Goal: Task Accomplishment & Management: Manage account settings

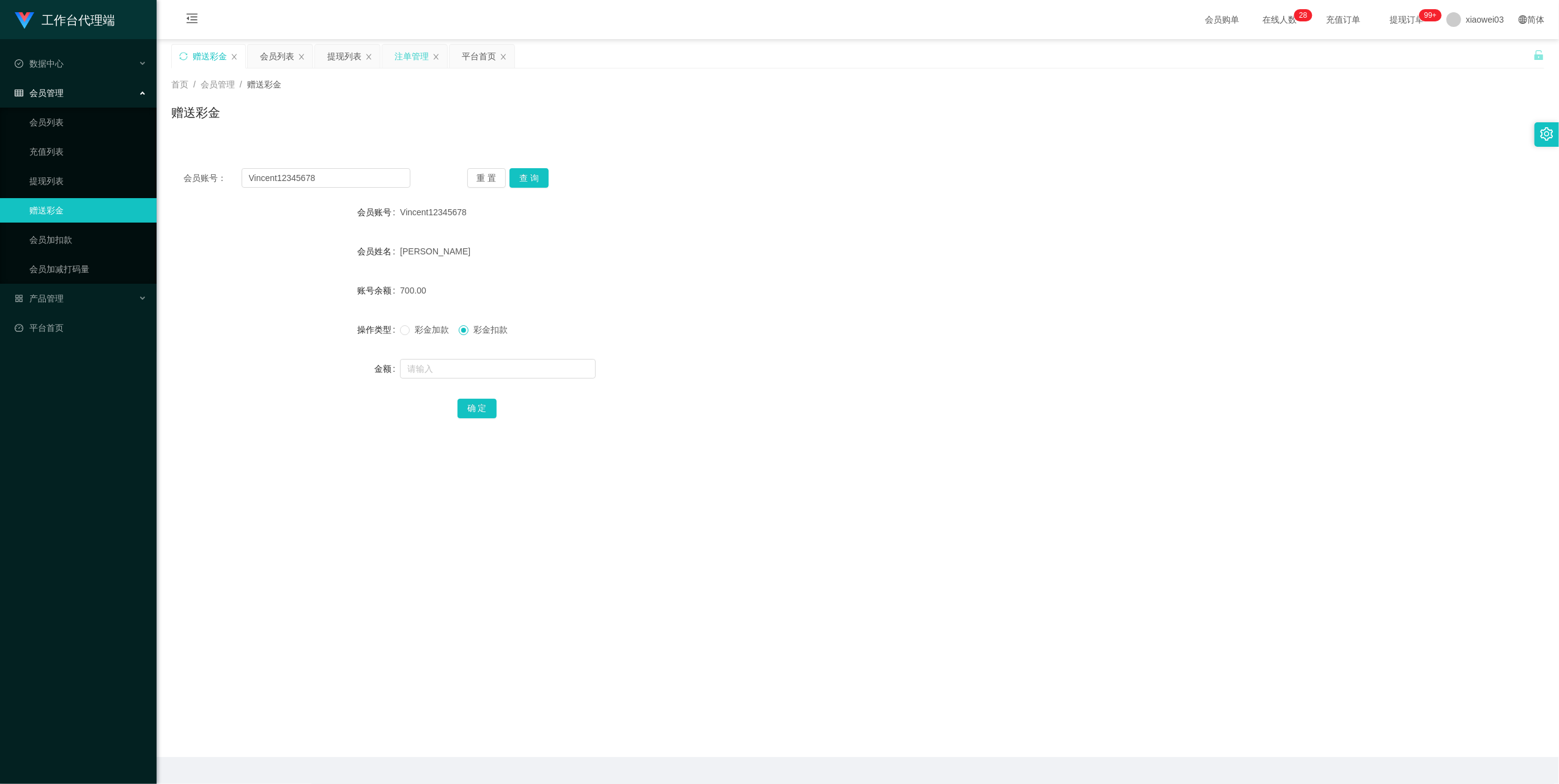
click at [420, 55] on div "注单管理" at bounding box center [412, 56] width 34 height 23
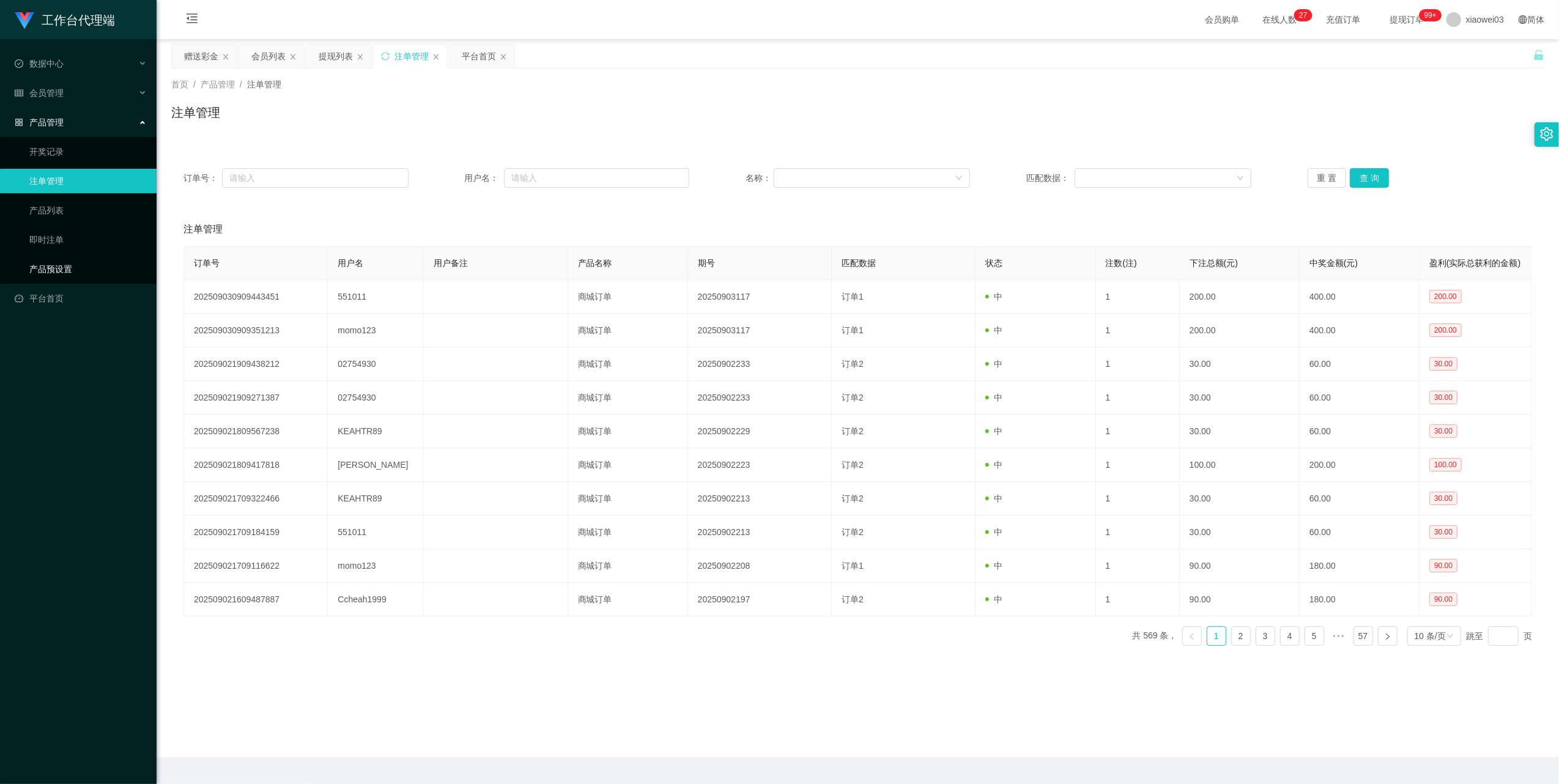
click at [58, 265] on link "产品预设置" at bounding box center [88, 269] width 118 height 24
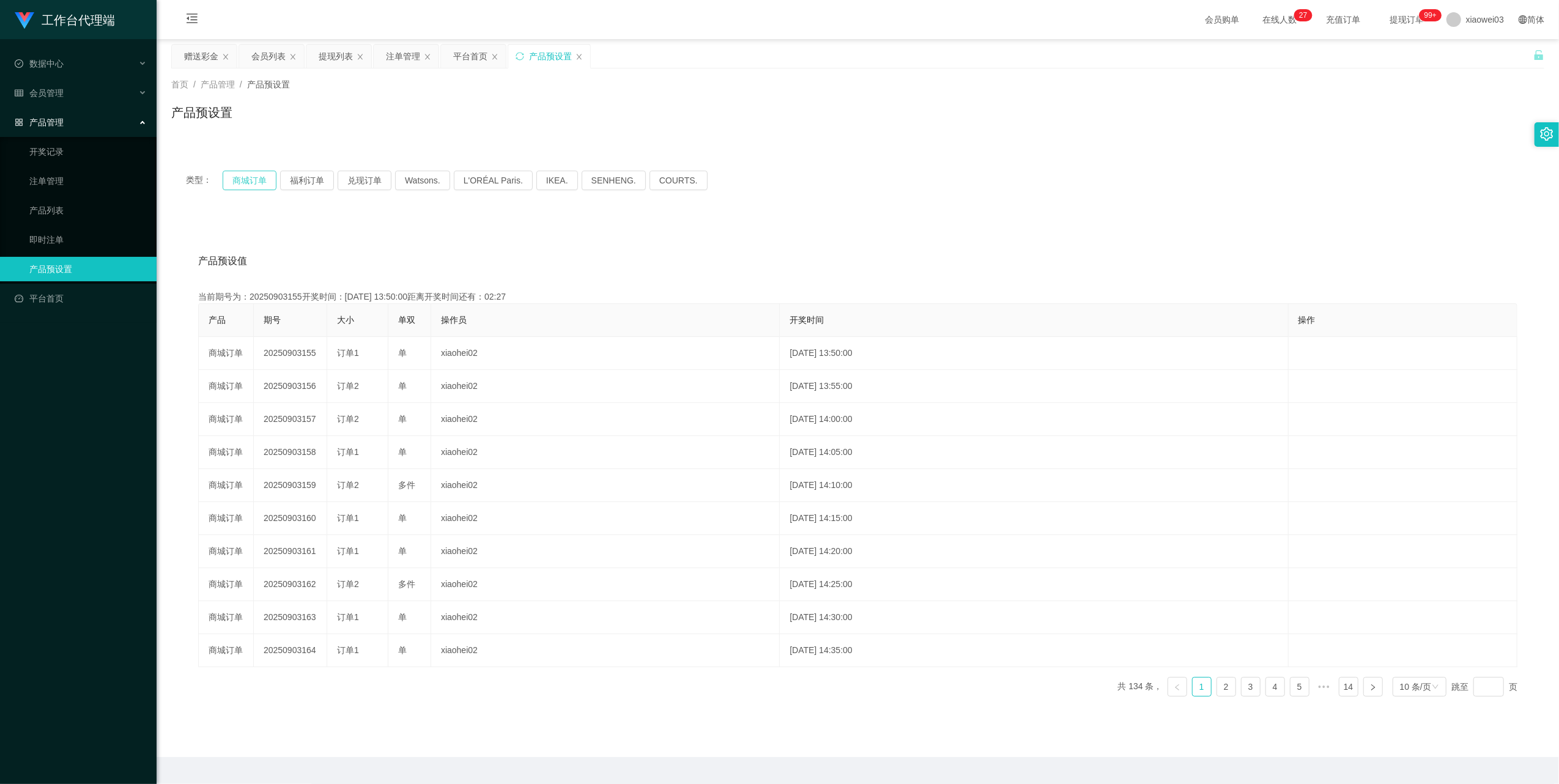
click at [260, 184] on button "商城订单" at bounding box center [249, 180] width 54 height 19
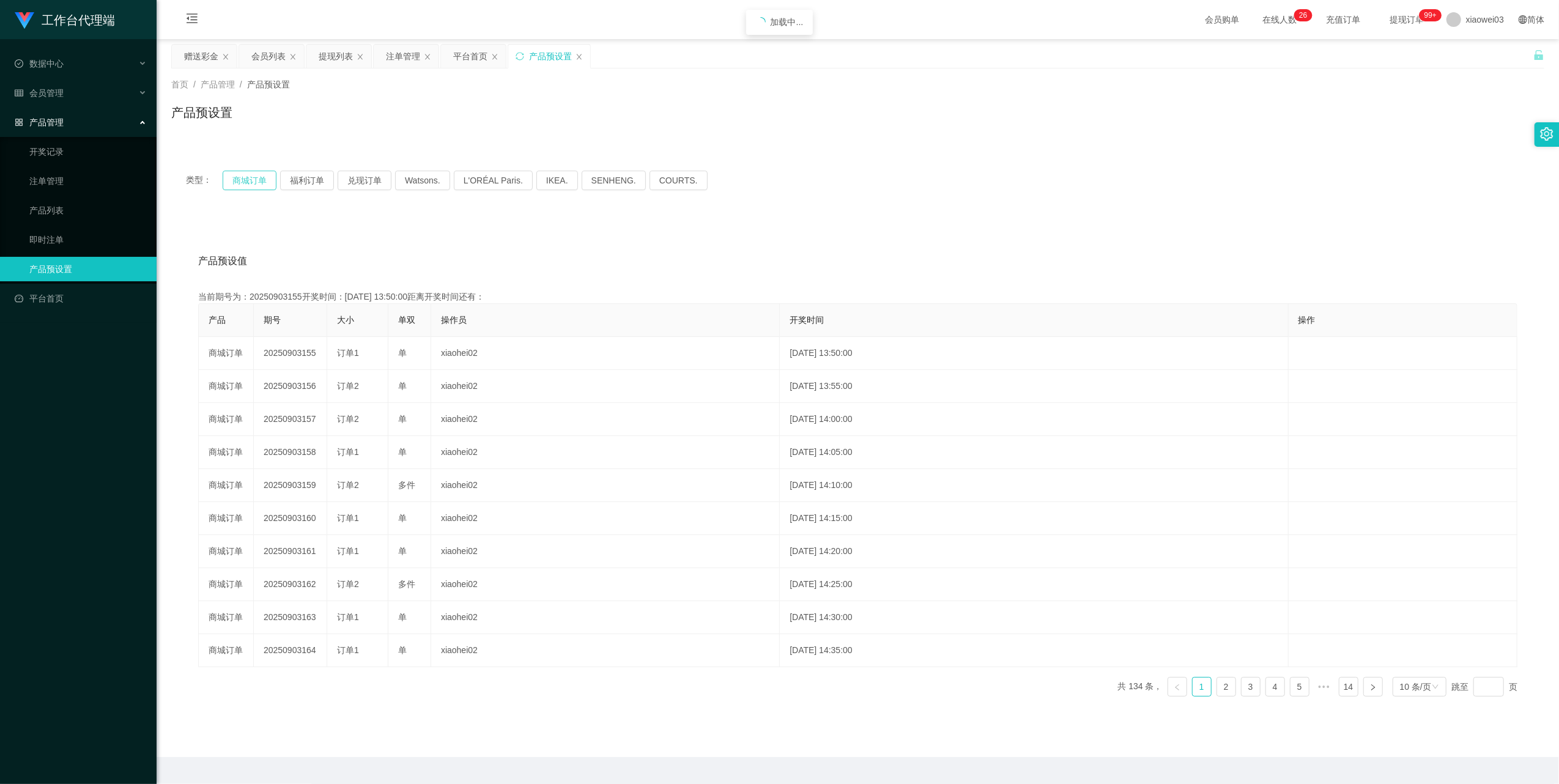
click at [260, 184] on button "商城订单" at bounding box center [249, 180] width 54 height 19
click at [265, 68] on div "会员列表" at bounding box center [268, 56] width 34 height 23
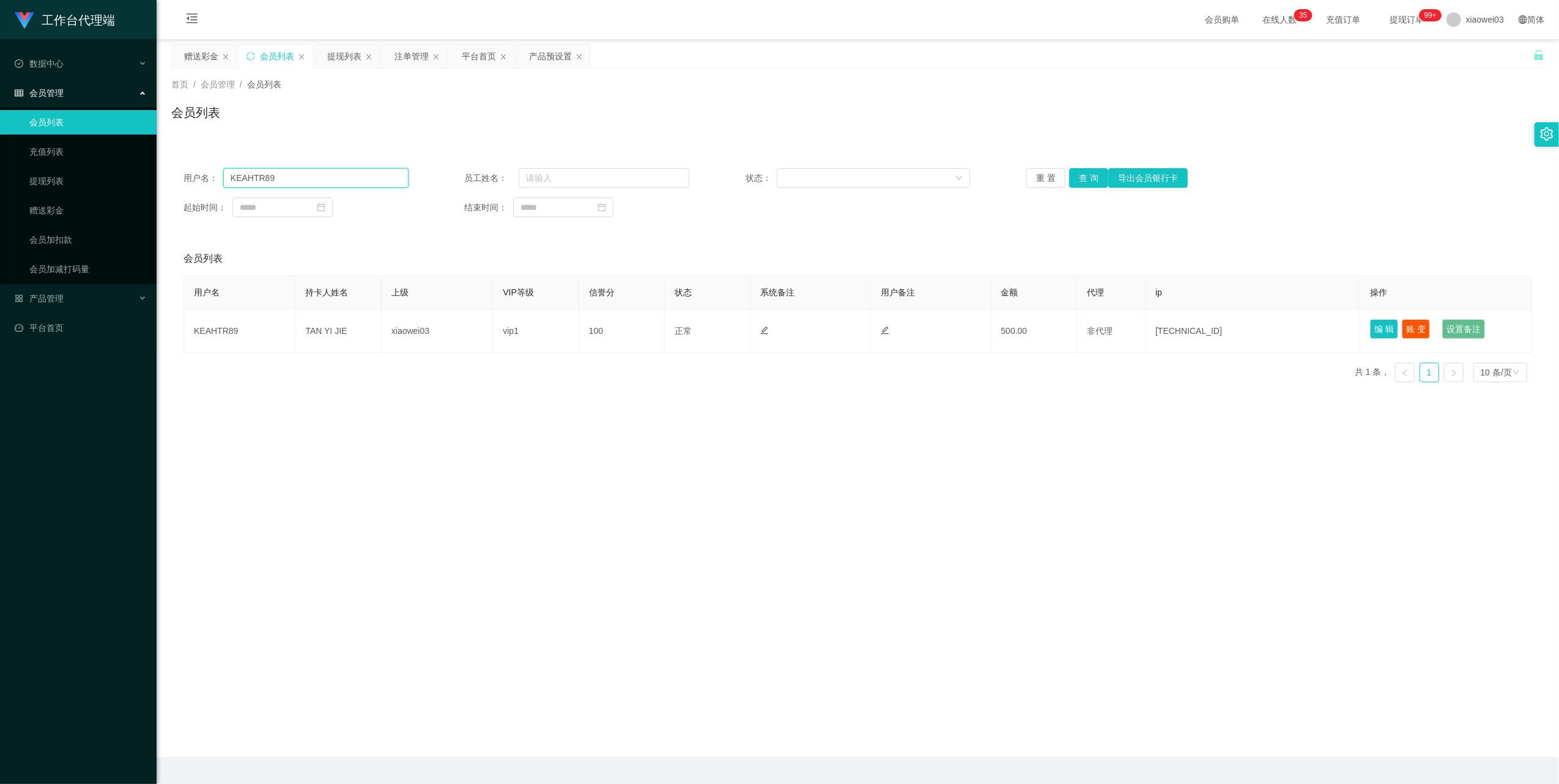
click at [323, 181] on input "KEAHTR89" at bounding box center [316, 177] width 185 height 19
paste input "YI"
type input "YI"
click at [1087, 173] on button "查 询" at bounding box center [1089, 177] width 39 height 19
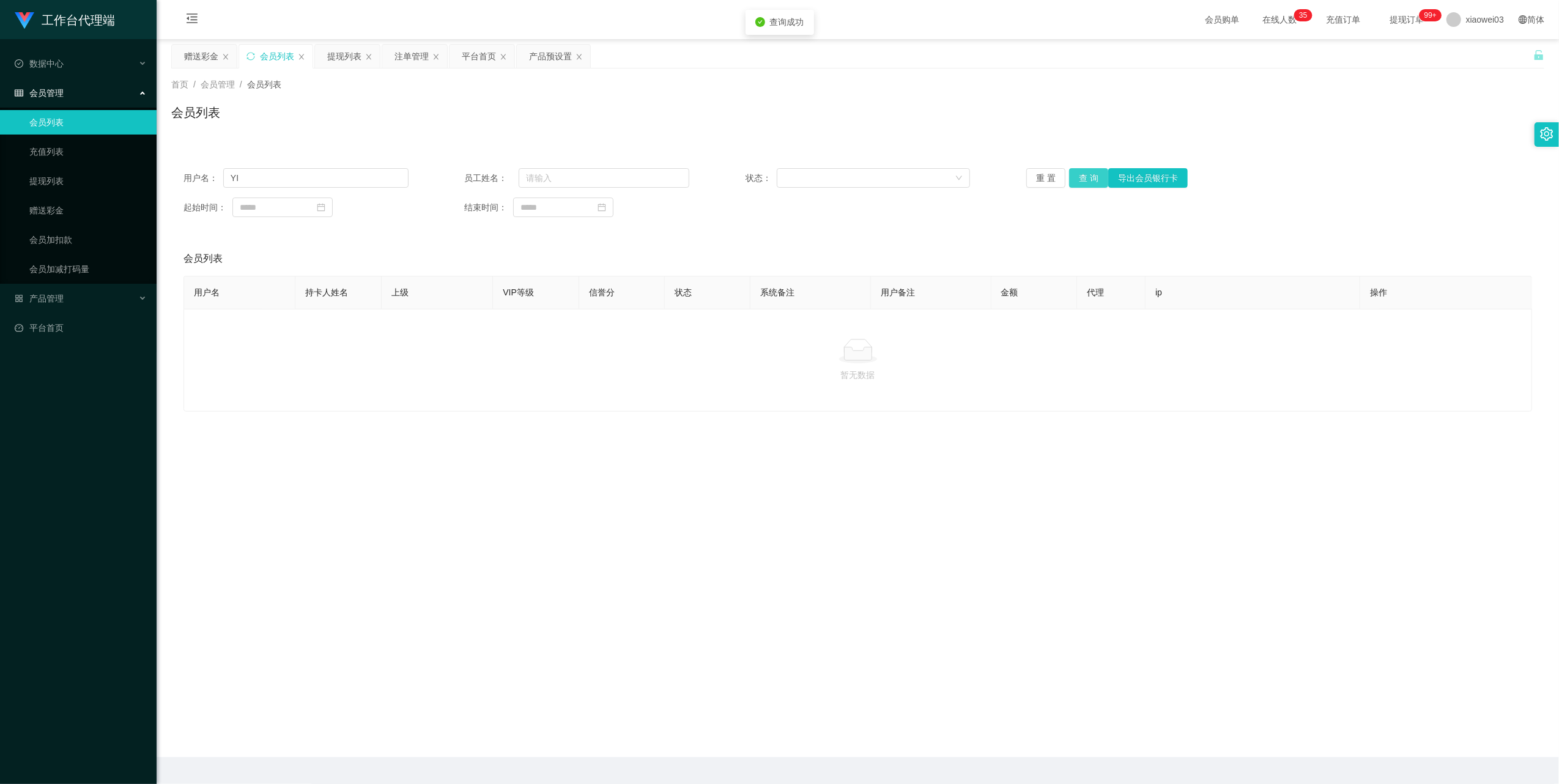
click at [1082, 177] on button "查 询" at bounding box center [1089, 177] width 39 height 19
click at [272, 183] on input "YI" at bounding box center [316, 177] width 185 height 19
click at [1046, 174] on button "重 置" at bounding box center [1046, 177] width 39 height 19
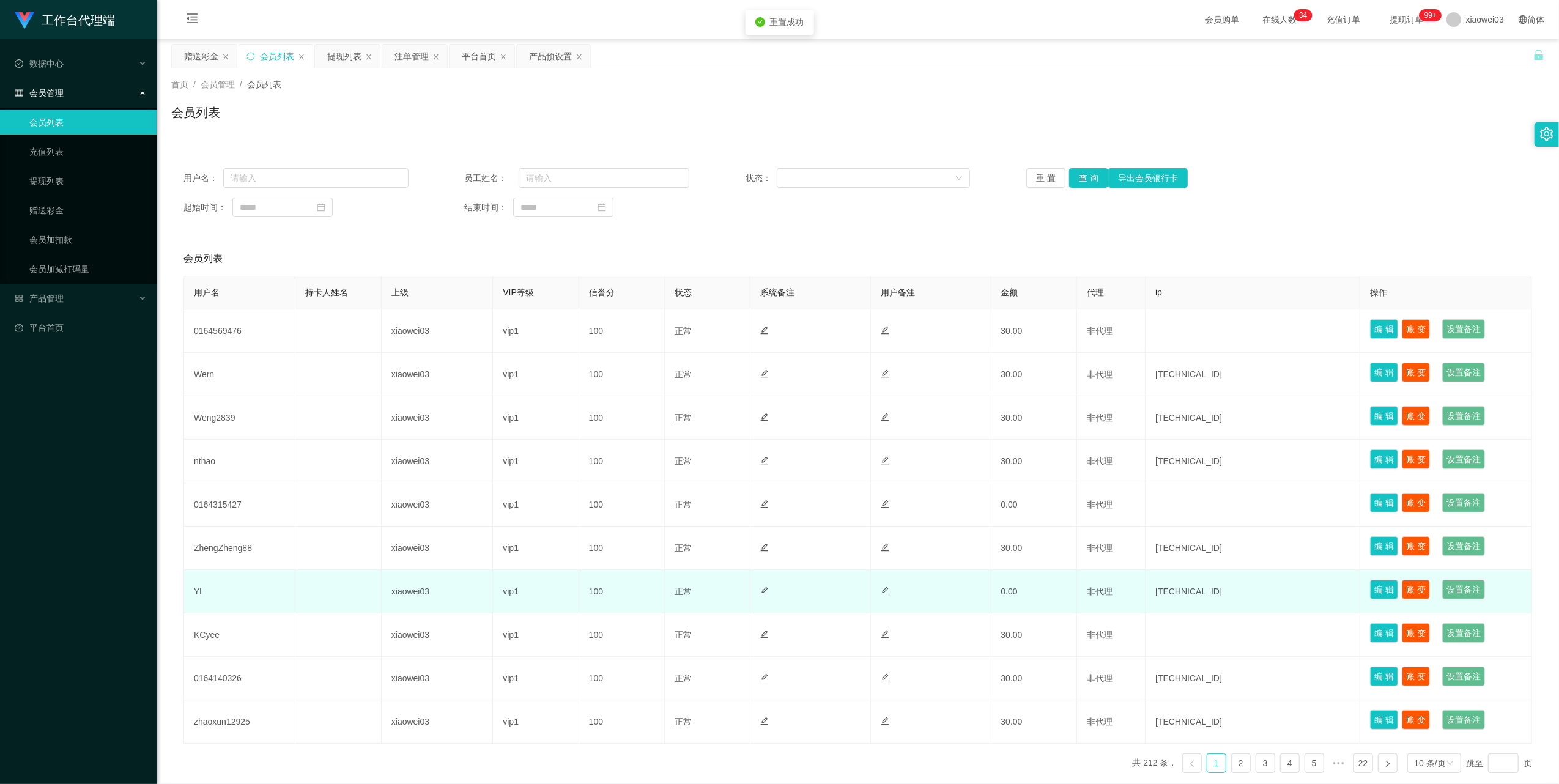
click at [198, 590] on td "Yl" at bounding box center [240, 591] width 111 height 44
click at [196, 590] on td "Yl" at bounding box center [240, 591] width 111 height 44
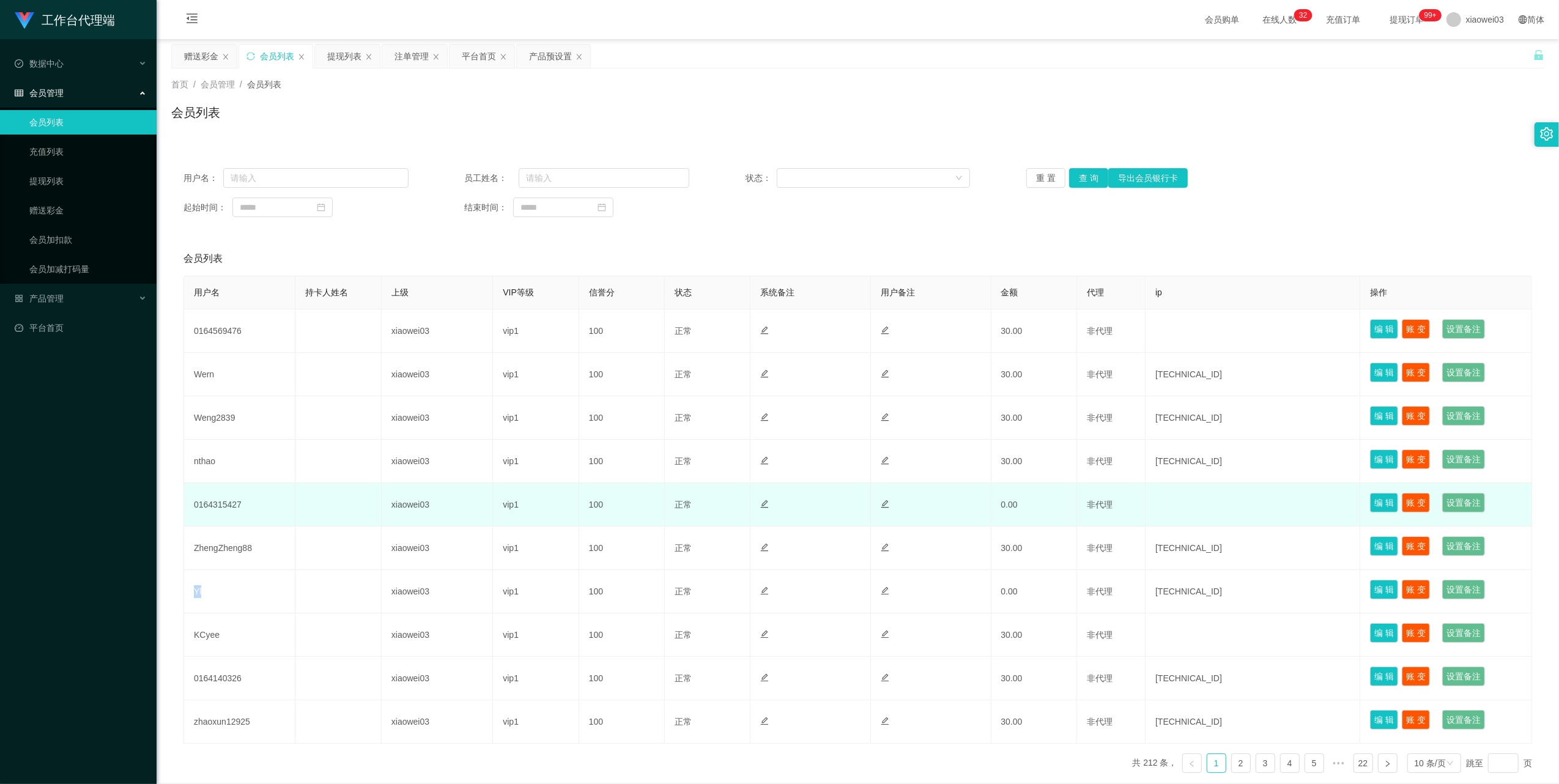
copy td "Yl"
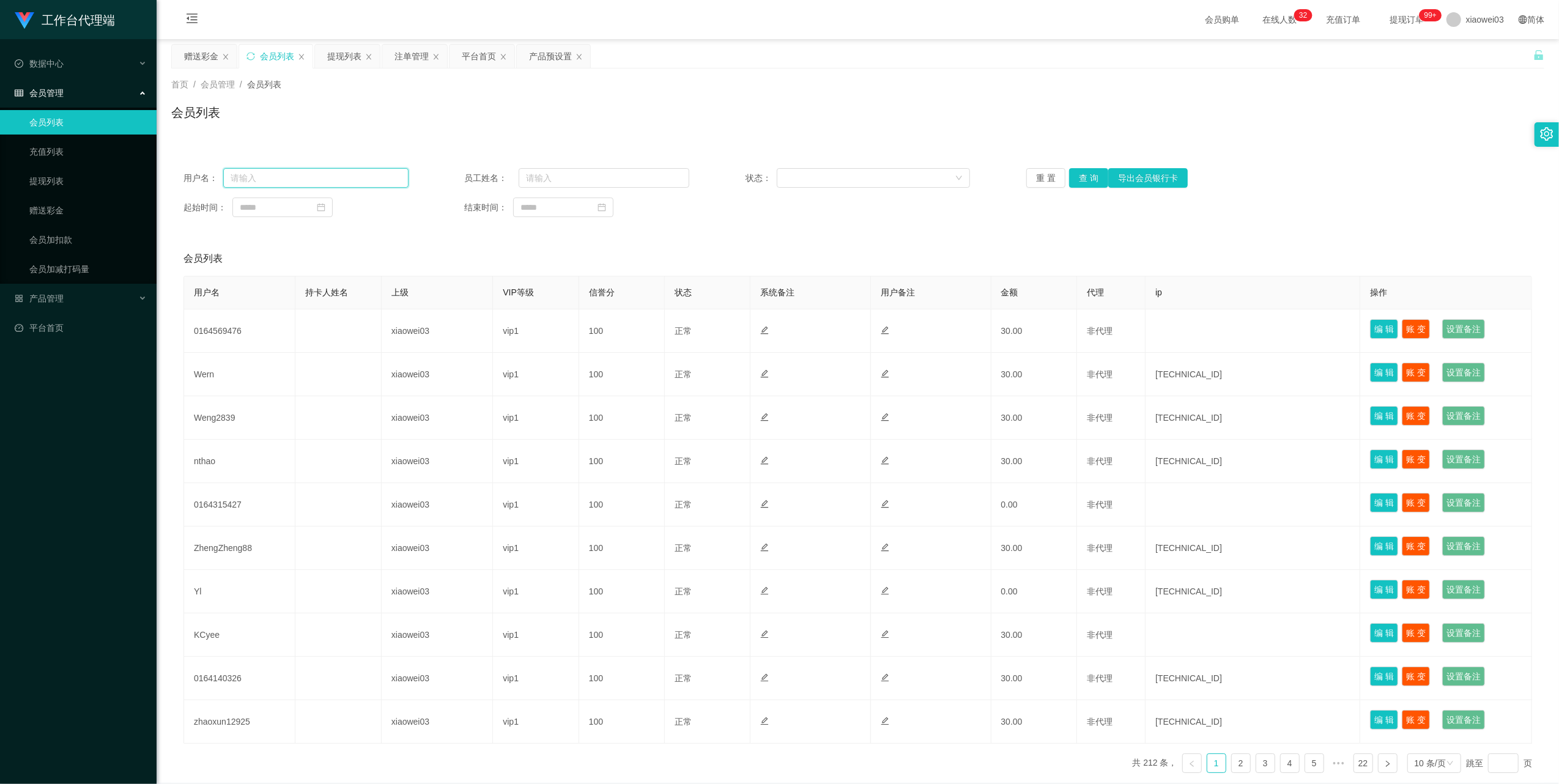
click at [353, 183] on input "text" at bounding box center [316, 177] width 185 height 19
paste input "Yl"
type input "Yl"
click at [1080, 179] on button "查 询" at bounding box center [1089, 177] width 39 height 19
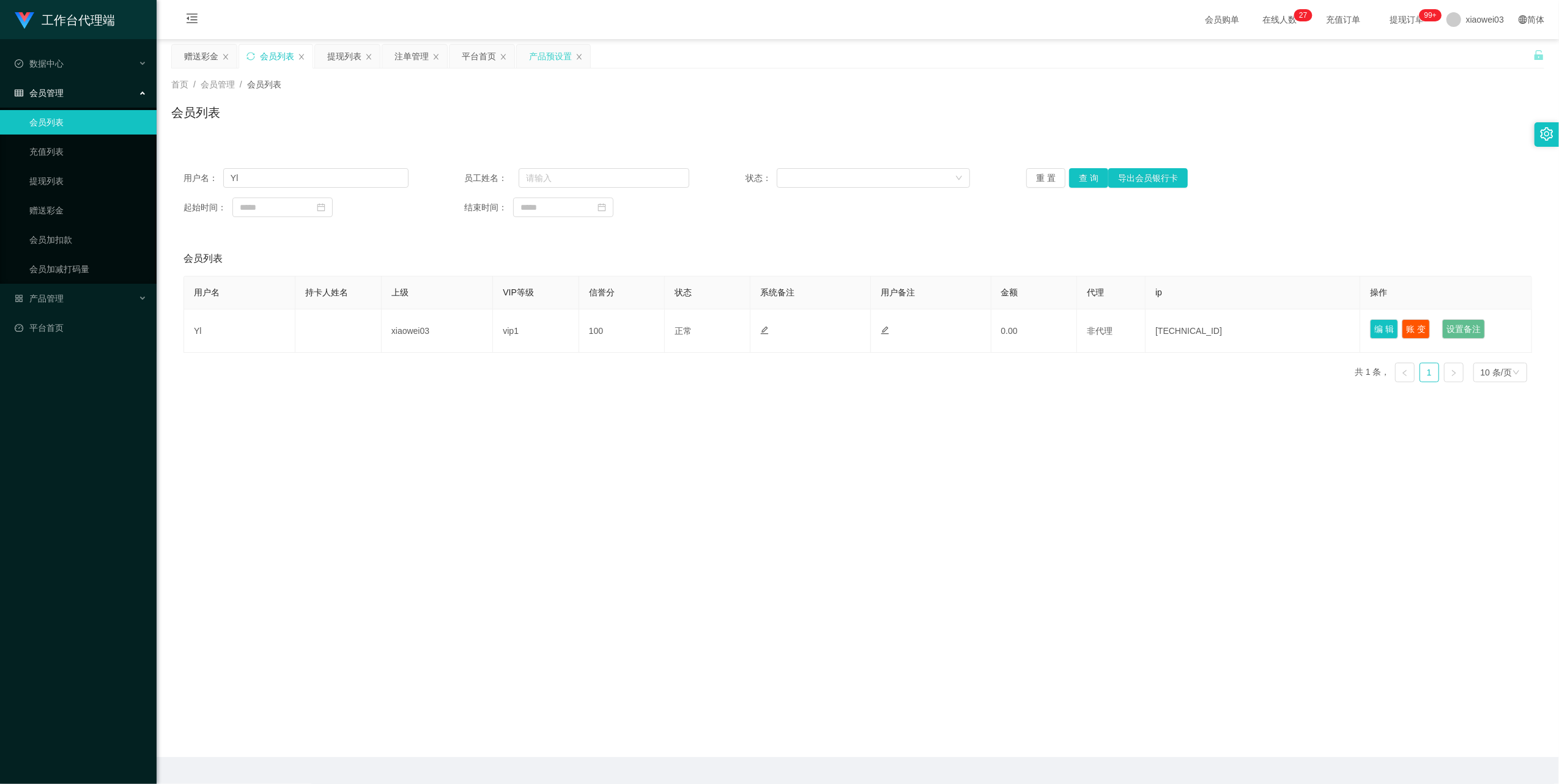
click at [537, 59] on div "产品预设置" at bounding box center [551, 56] width 43 height 23
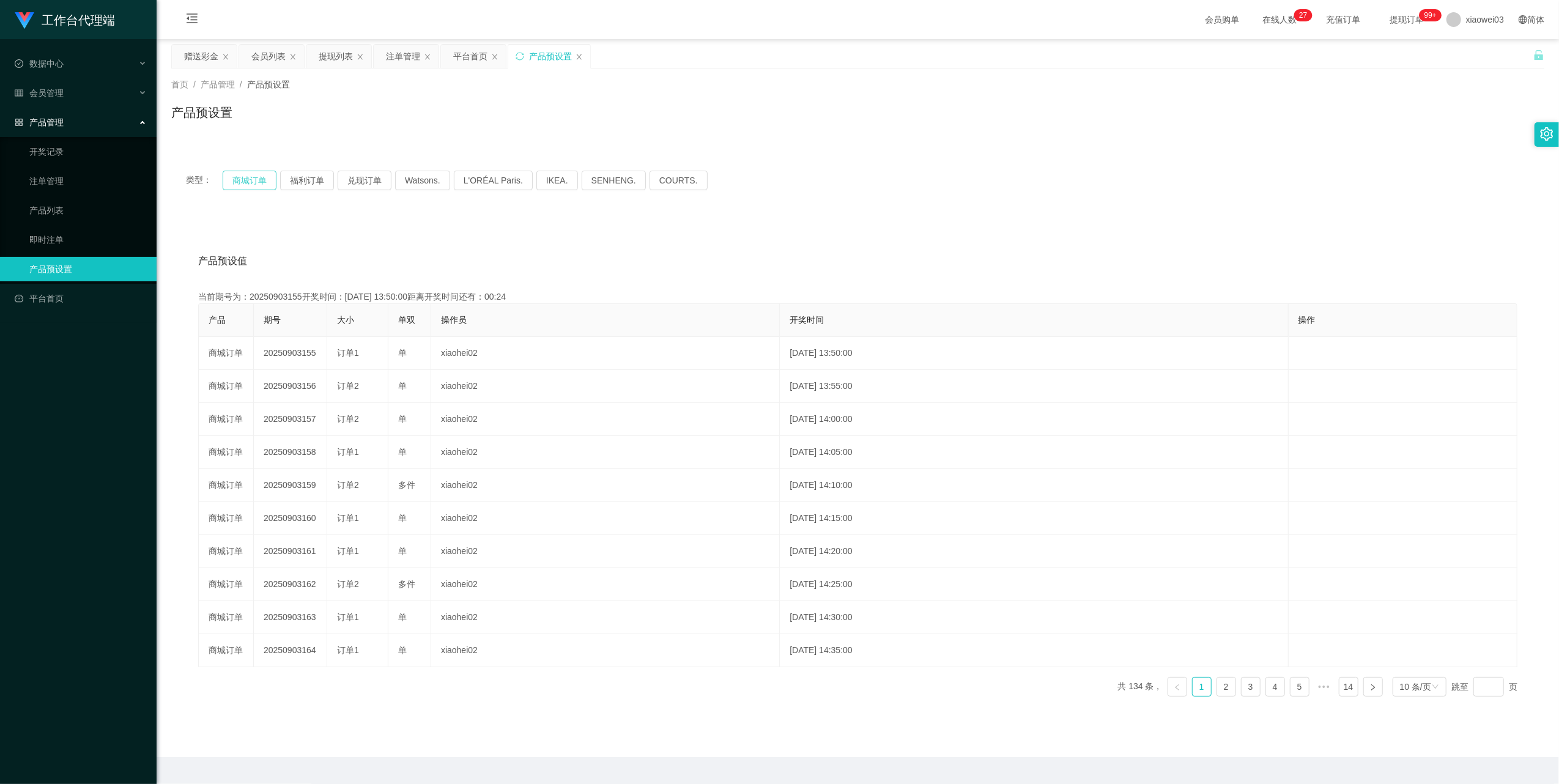
drag, startPoint x: 246, startPoint y: 176, endPoint x: 258, endPoint y: 196, distance: 23.3
click at [246, 176] on button "商城订单" at bounding box center [249, 180] width 54 height 19
click at [272, 59] on div "会员列表" at bounding box center [268, 56] width 34 height 23
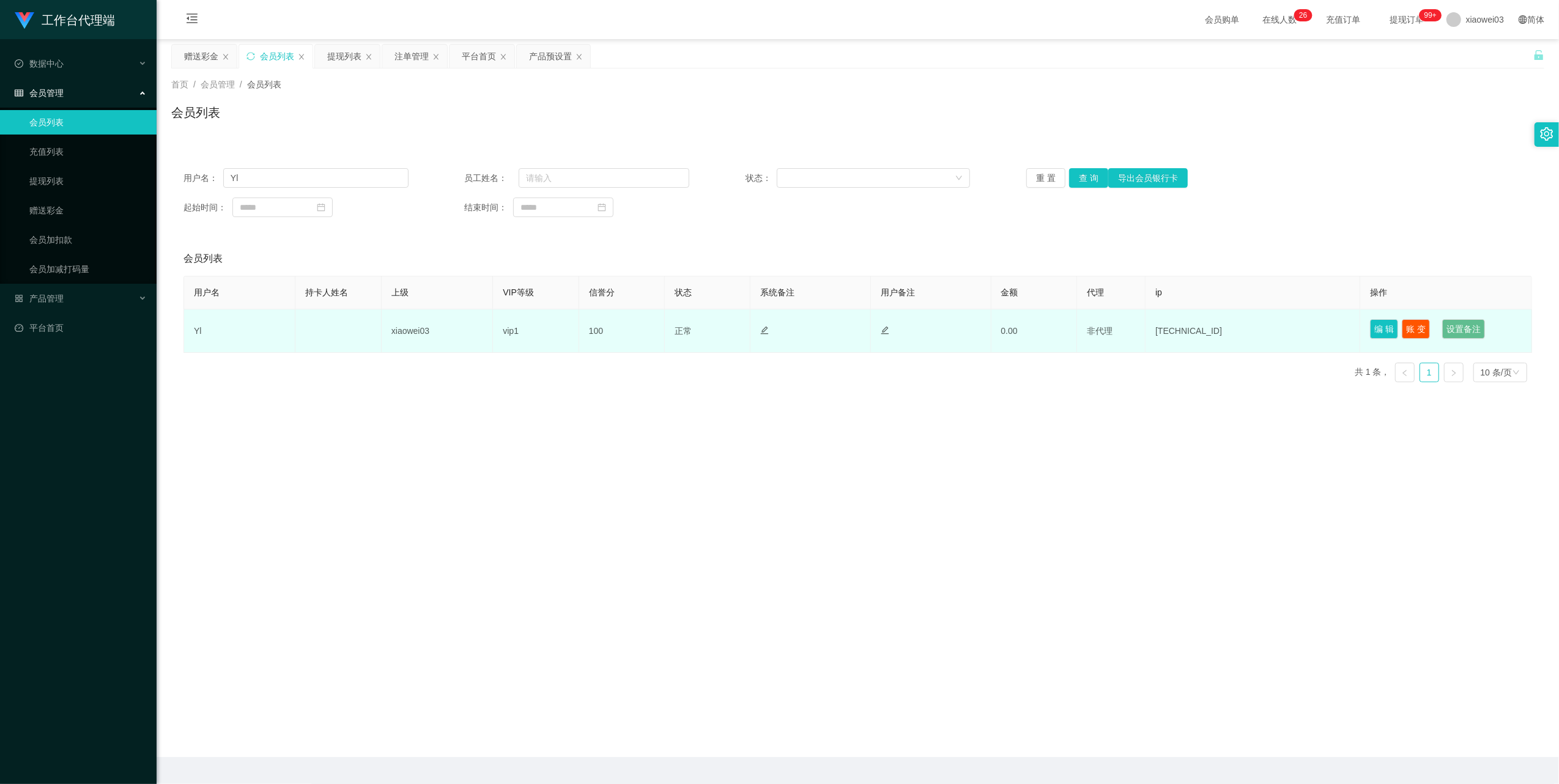
click at [196, 326] on td "Yl" at bounding box center [240, 331] width 111 height 44
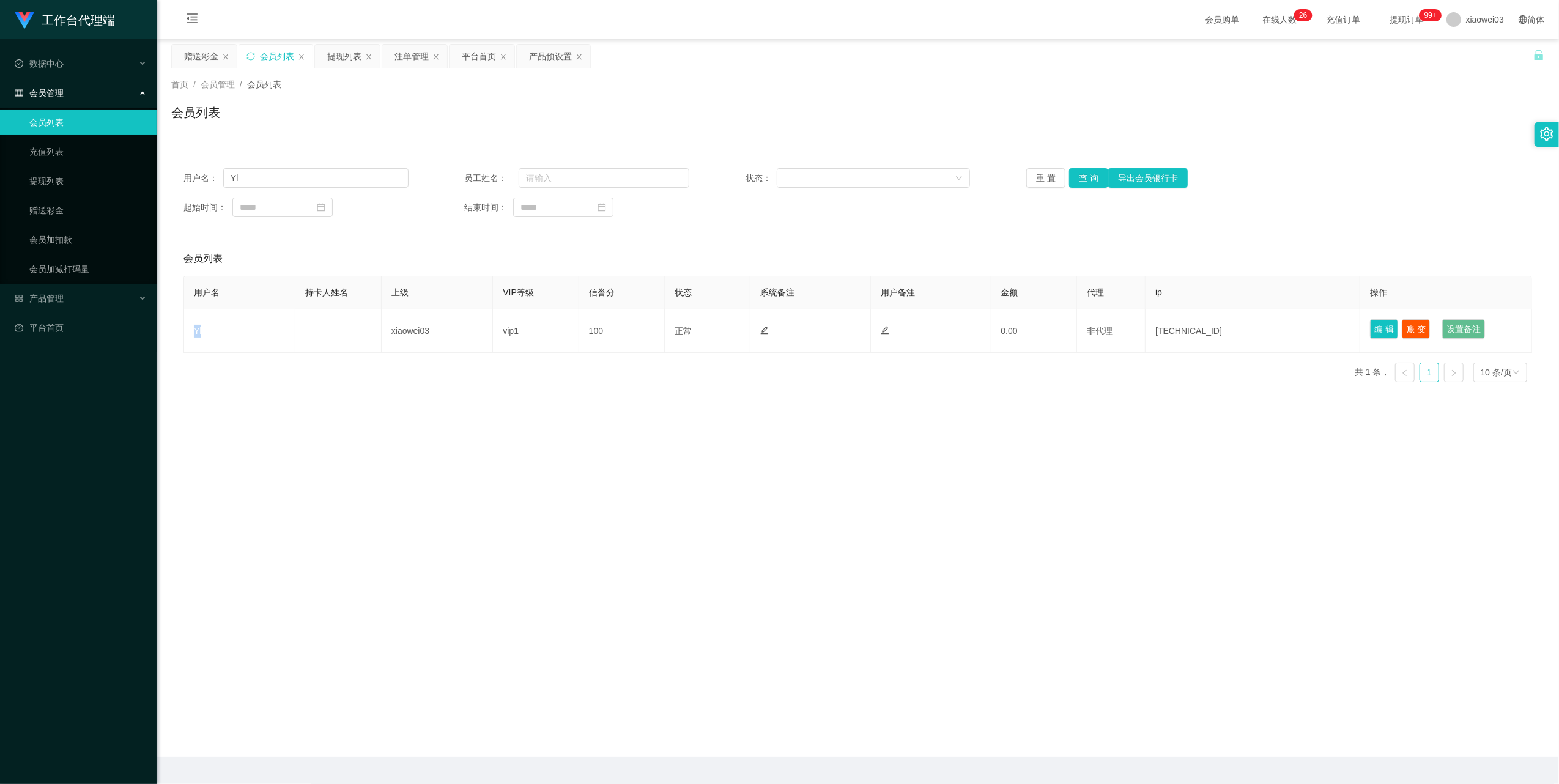
copy td "Yl"
click at [542, 57] on div "产品预设置" at bounding box center [551, 56] width 43 height 23
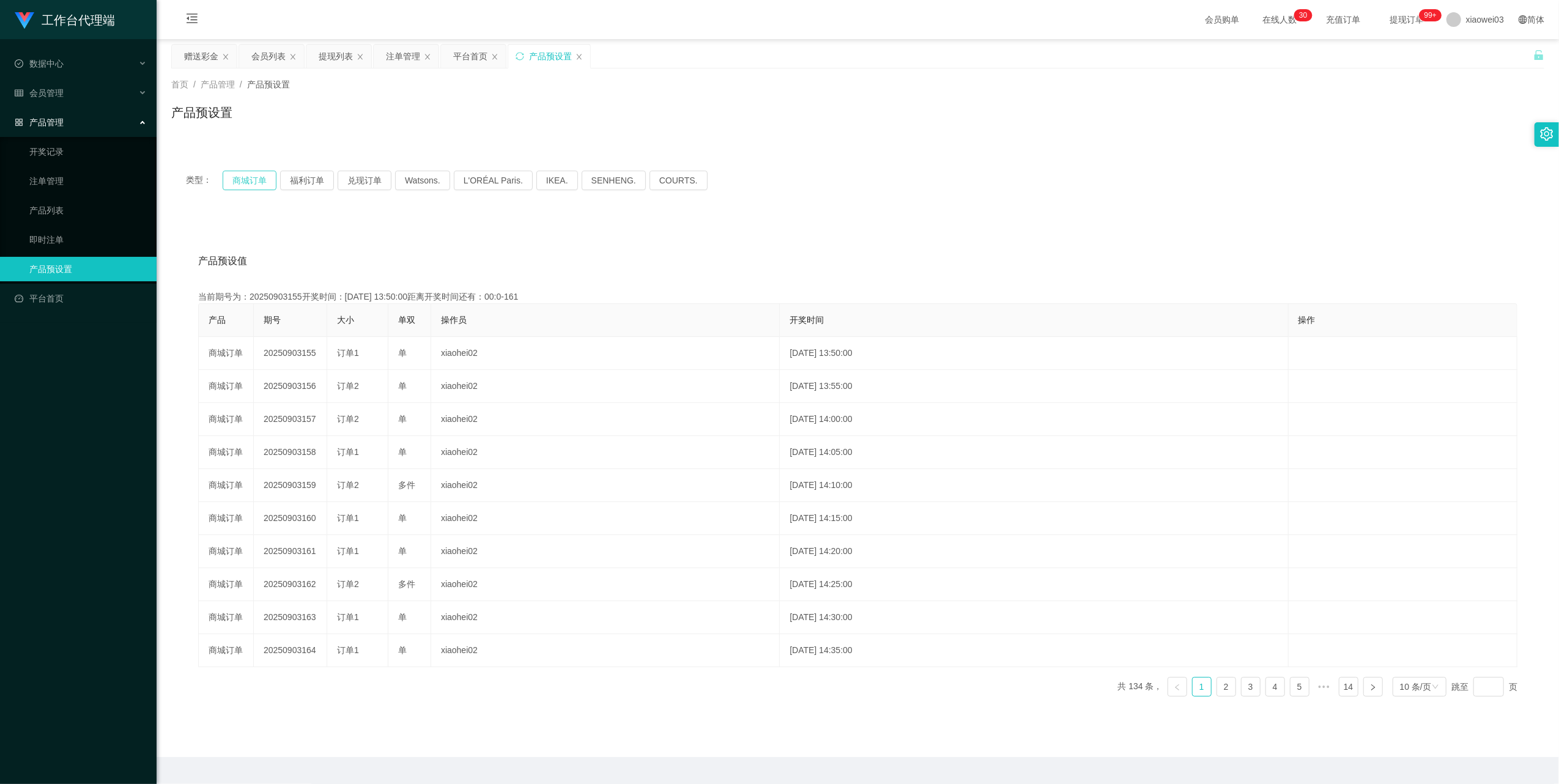
click at [234, 174] on button "商城订单" at bounding box center [249, 180] width 54 height 19
click at [250, 184] on button "商城订单" at bounding box center [249, 180] width 54 height 19
